Goal: Task Accomplishment & Management: Complete application form

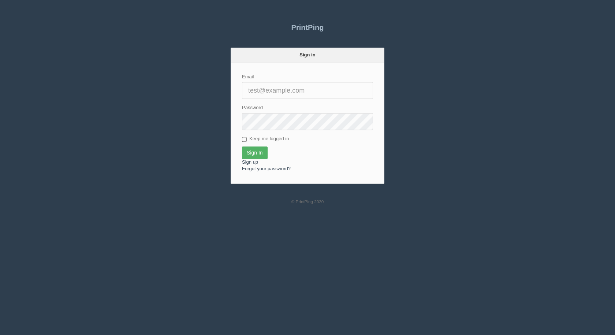
type input "[EMAIL_ADDRESS][DOMAIN_NAME]"
click at [257, 149] on input "Sign In" at bounding box center [255, 152] width 26 height 12
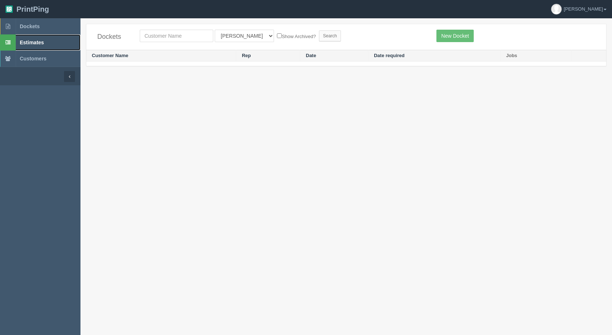
click at [22, 40] on span "Estimates" at bounding box center [32, 43] width 24 height 6
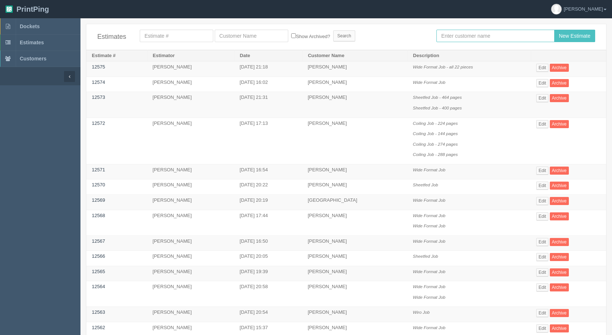
click at [462, 33] on input "text" at bounding box center [496, 36] width 118 height 12
type input "france"
click at [571, 33] on input "New Estimate" at bounding box center [574, 36] width 41 height 12
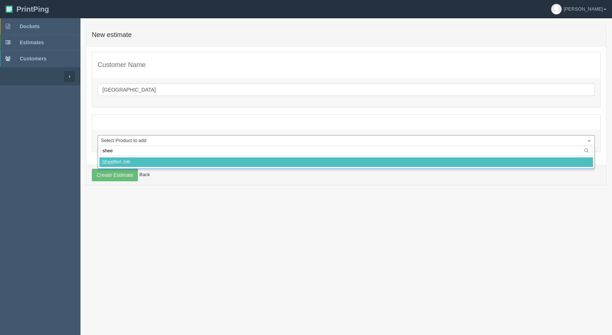
type input "sheet"
select select
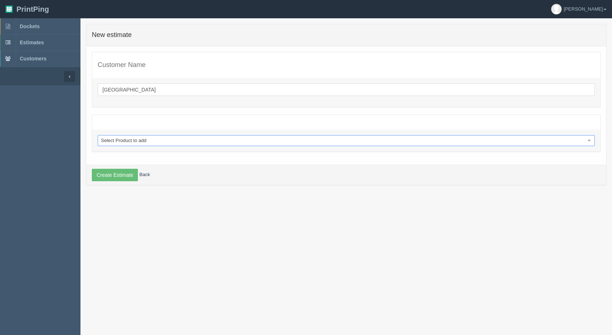
select select "0"
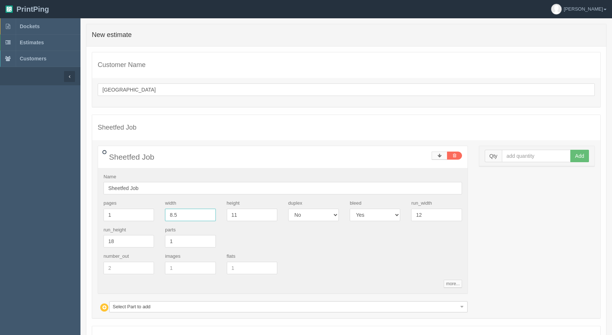
drag, startPoint x: 116, startPoint y: 213, endPoint x: 37, endPoint y: 197, distance: 80.6
click at [78, 207] on section "Dockets Estimates Customers" at bounding box center [306, 213] width 612 height 391
type input "2"
type input "3"
click at [545, 154] on input "text" at bounding box center [536, 156] width 69 height 12
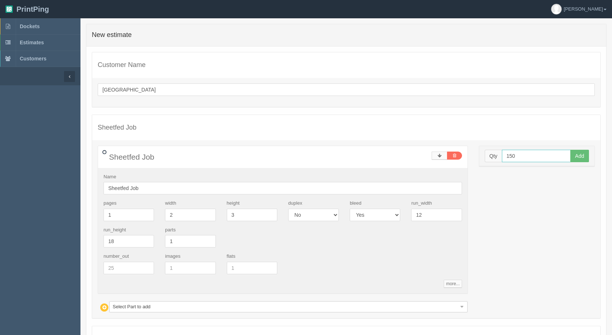
type input "150"
click at [571, 150] on button "Add" at bounding box center [580, 156] width 19 height 12
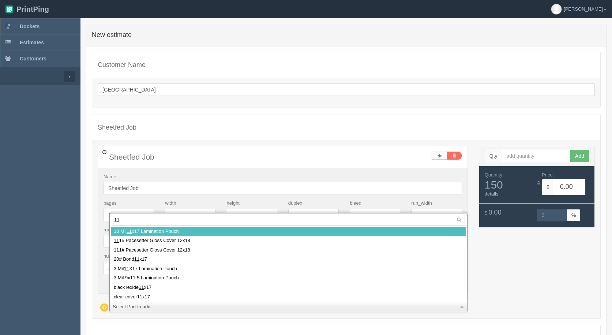
type input "111"
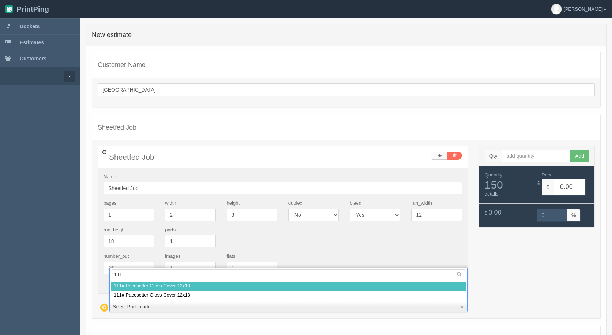
select select
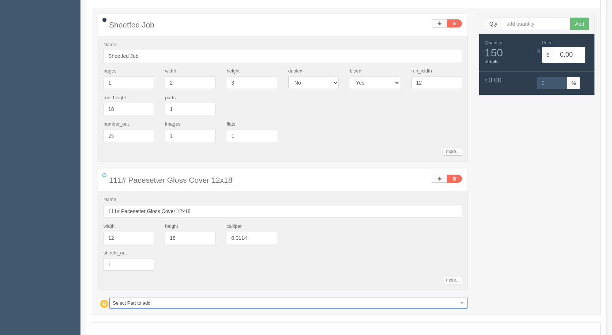
scroll to position [203, 0]
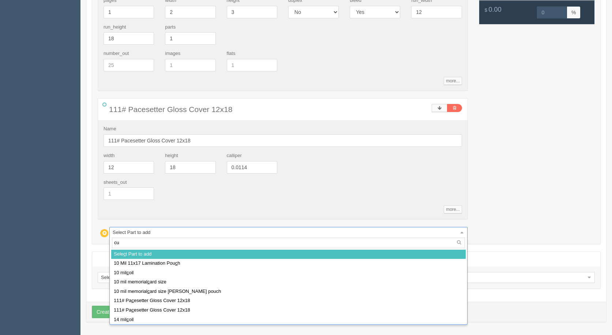
type input "cut"
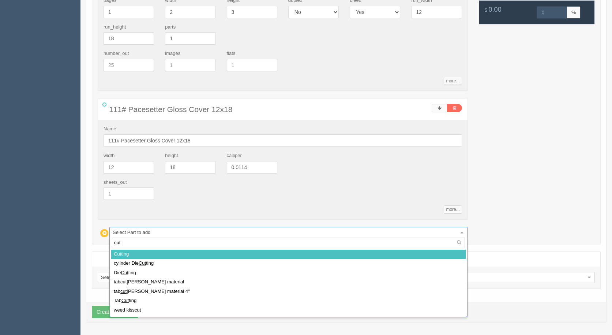
select select
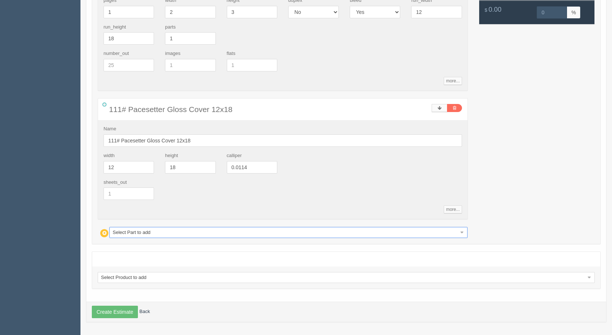
type input "c"
type input "cu"
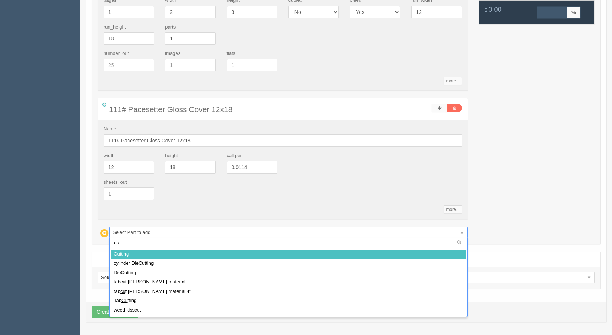
type input "5.20"
type input "100.00"
type input "cut"
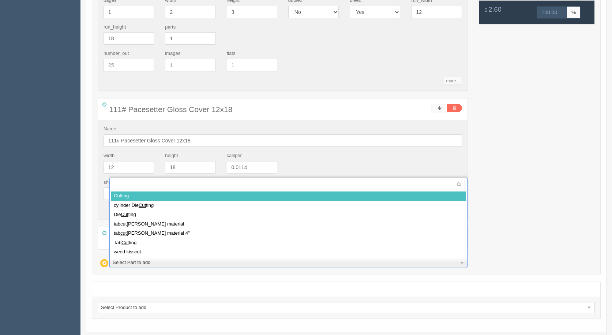
select select
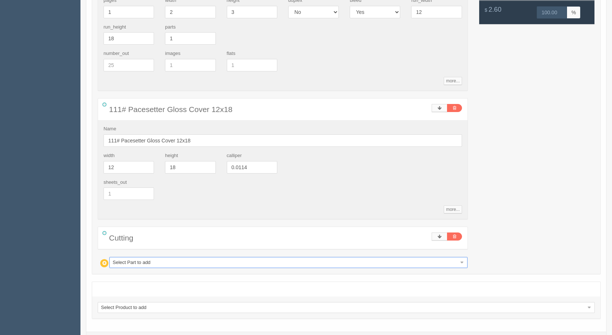
type input "10.40"
type input "100.00"
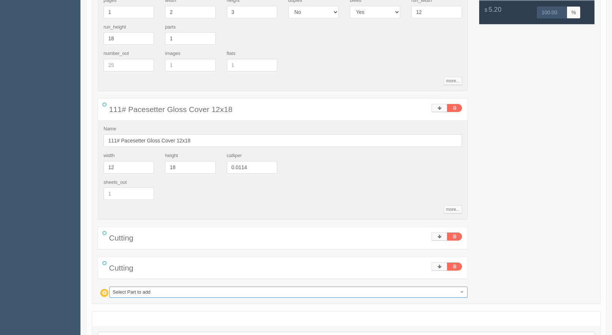
type input "d"
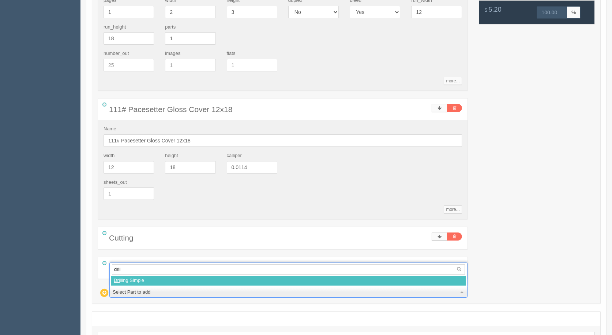
type input "drill"
select select
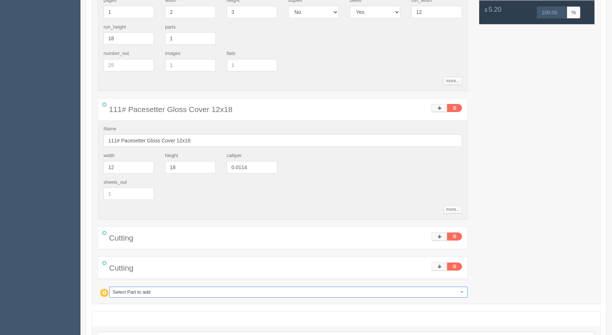
type input "40.75"
type input "29.00"
select select "0"
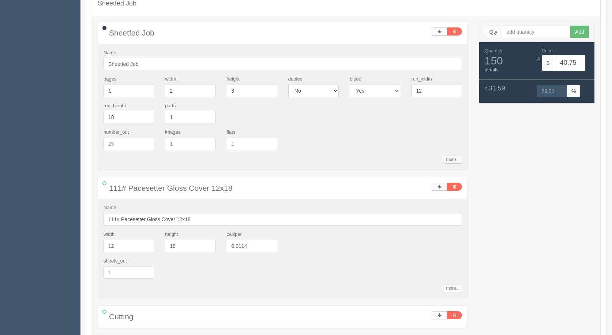
scroll to position [93, 0]
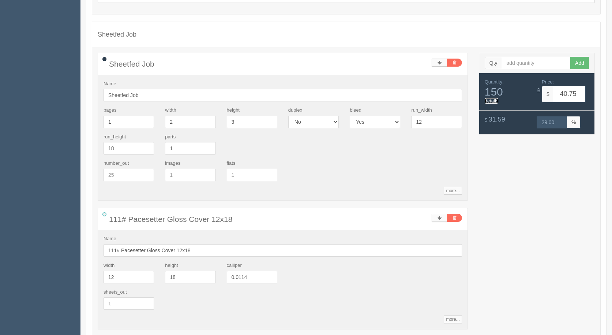
click at [490, 100] on link "details" at bounding box center [492, 100] width 14 height 5
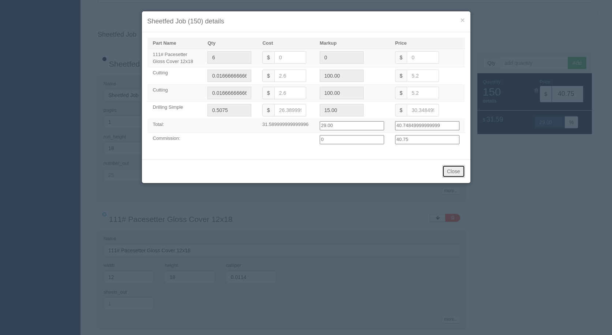
click at [456, 171] on button "Close" at bounding box center [453, 171] width 23 height 12
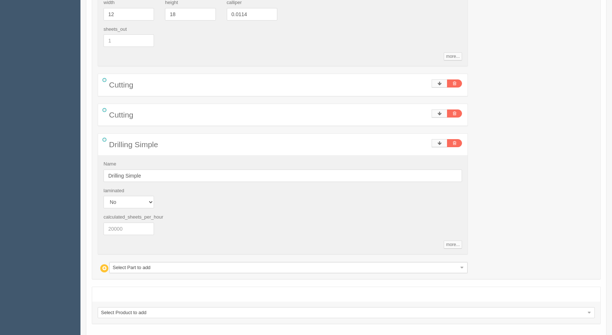
scroll to position [391, 0]
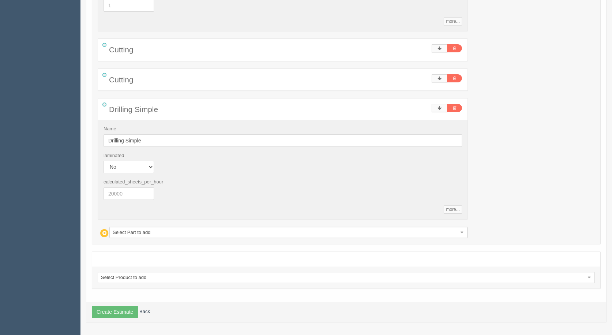
click at [118, 305] on div "Create Estimate Back" at bounding box center [346, 312] width 520 height 20
click at [112, 309] on button "Create Estimate" at bounding box center [115, 312] width 46 height 12
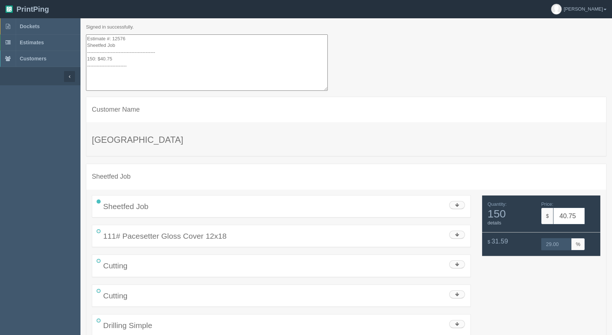
drag, startPoint x: 126, startPoint y: 75, endPoint x: 71, endPoint y: 12, distance: 83.3
click at [71, 12] on section "PrintPing [PERSON_NAME] Administration Edit account ( [EMAIL_ADDRESS][DOMAIN_NA…" at bounding box center [306, 184] width 612 height 369
